Goal: Transaction & Acquisition: Download file/media

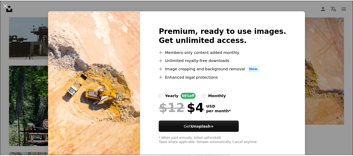
scroll to position [11, 0]
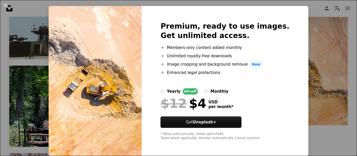
click at [211, 94] on label "monthly" at bounding box center [216, 92] width 24 height 6
click at [5, 5] on button "An X shape" at bounding box center [5, 5] width 6 height 6
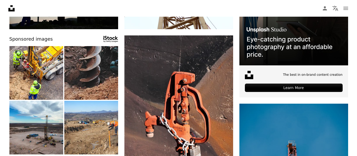
scroll to position [24, 0]
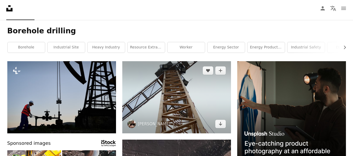
click at [187, 104] on img at bounding box center [176, 97] width 109 height 72
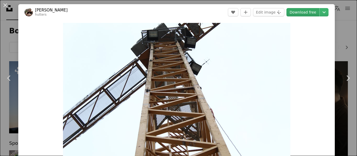
click at [299, 12] on link "Download free" at bounding box center [302, 12] width 33 height 8
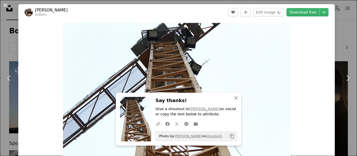
click at [5, 8] on button "An X shape" at bounding box center [5, 5] width 6 height 6
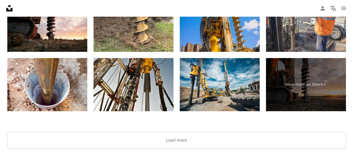
scroll to position [1199, 0]
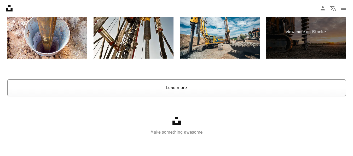
click at [221, 91] on button "Load more" at bounding box center [176, 88] width 338 height 17
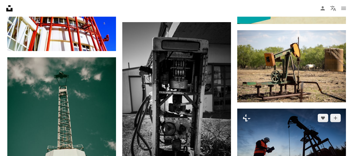
scroll to position [3315, 0]
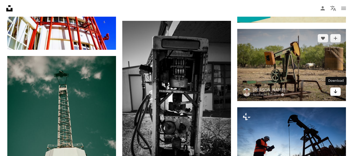
click at [337, 92] on icon "Arrow pointing down" at bounding box center [335, 92] width 4 height 6
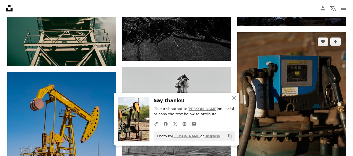
scroll to position [3471, 0]
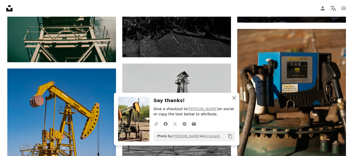
click at [235, 97] on icon "An X shape" at bounding box center [234, 98] width 6 height 6
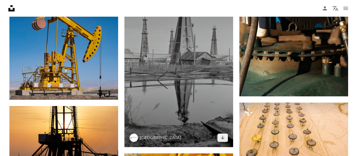
scroll to position [3550, 0]
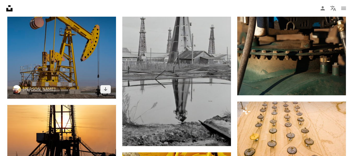
click at [95, 70] on img at bounding box center [61, 44] width 109 height 109
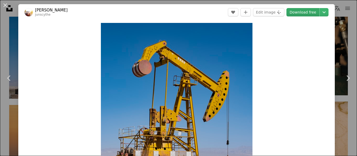
scroll to position [52, 0]
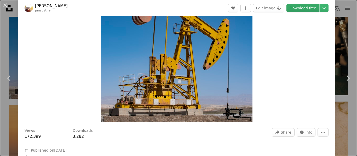
click at [296, 9] on link "Download free" at bounding box center [302, 8] width 33 height 8
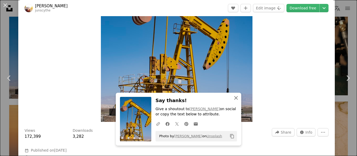
click at [233, 100] on icon "An X shape" at bounding box center [236, 98] width 6 height 6
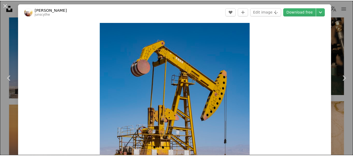
scroll to position [0, 0]
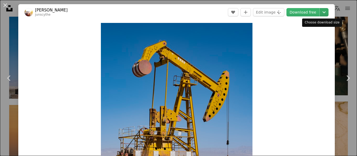
click at [320, 14] on icon "Chevron down" at bounding box center [324, 12] width 8 height 6
click at [307, 111] on dialog "An X shape Chevron left Chevron right [PERSON_NAME] junscythe A heart A plus si…" at bounding box center [178, 78] width 357 height 156
click at [4, 4] on button "An X shape" at bounding box center [5, 5] width 6 height 6
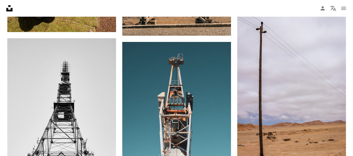
scroll to position [5326, 0]
